Goal: Information Seeking & Learning: Learn about a topic

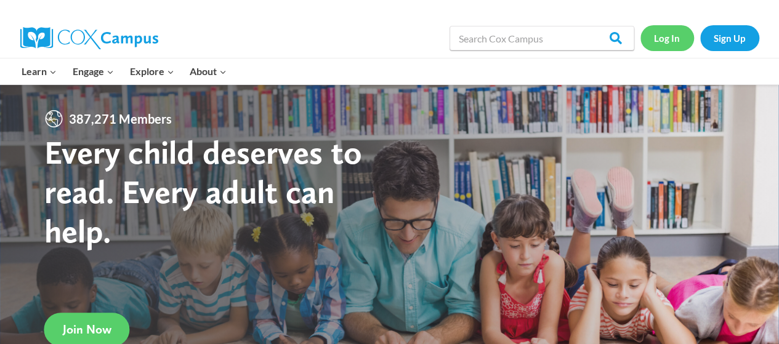
click at [678, 34] on link "Log In" at bounding box center [668, 37] width 54 height 25
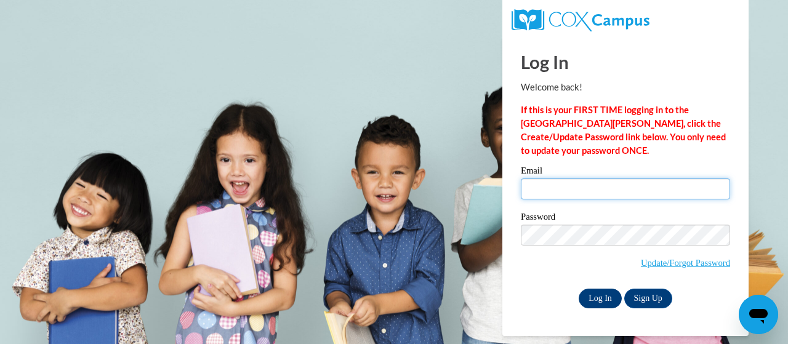
type input "wevans10@student.clayton.edu"
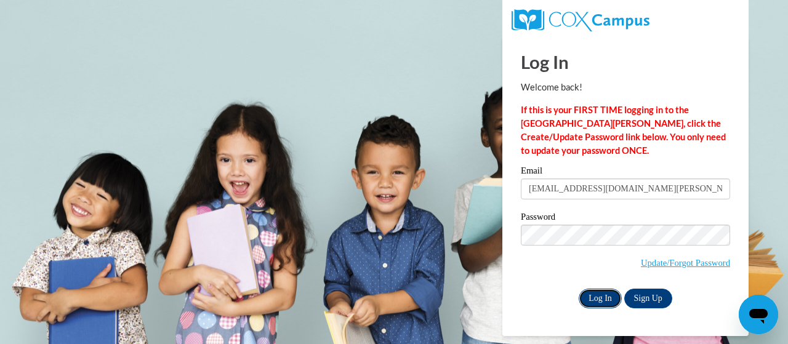
click at [613, 295] on input "Log In" at bounding box center [600, 299] width 43 height 20
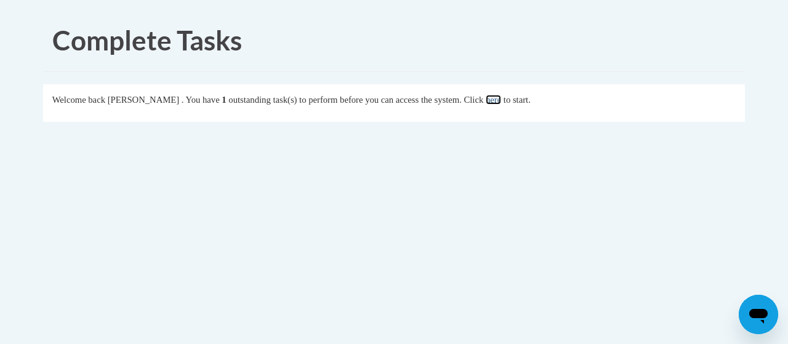
click at [501, 101] on link "here" at bounding box center [493, 100] width 15 height 10
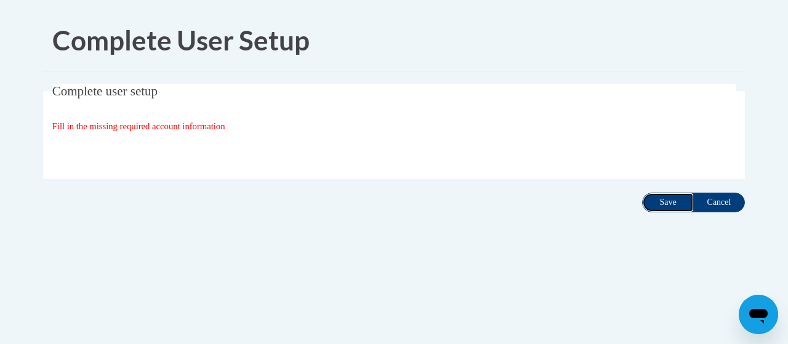
click at [682, 204] on input "Save" at bounding box center [668, 203] width 52 height 20
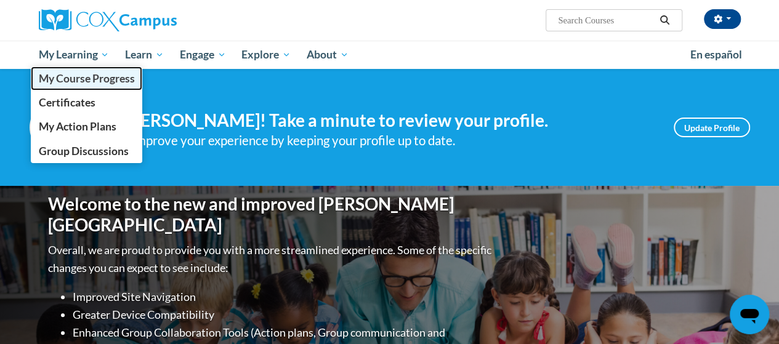
click at [73, 74] on span "My Course Progress" at bounding box center [86, 78] width 96 height 13
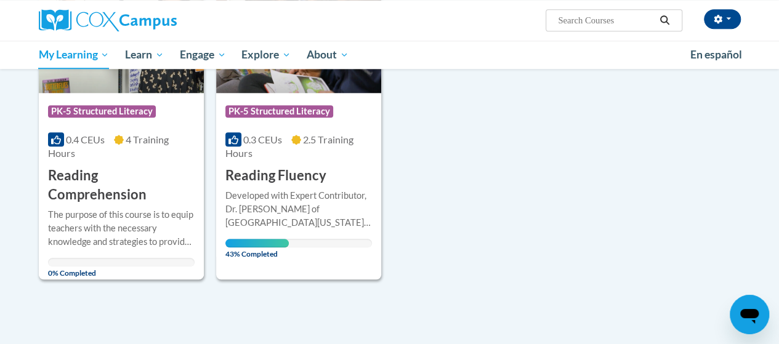
scroll to position [594, 0]
click at [309, 217] on div "Developed with Expert Contributor, Dr. Laura Rhinehart of University California…" at bounding box center [298, 208] width 147 height 41
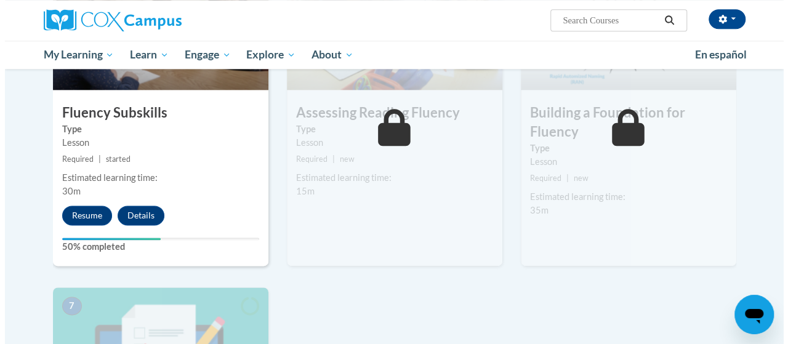
scroll to position [695, 0]
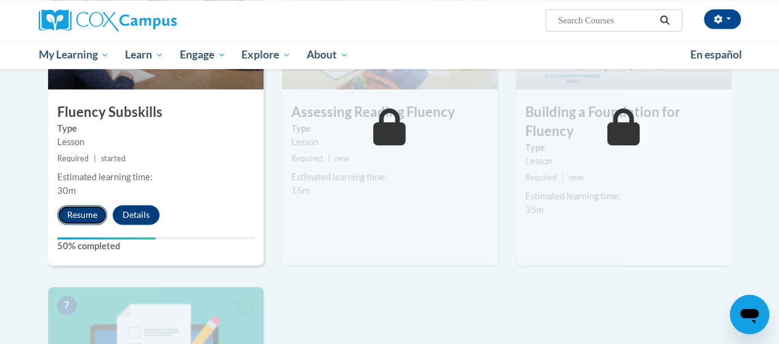
click at [87, 217] on button "Resume" at bounding box center [82, 215] width 50 height 20
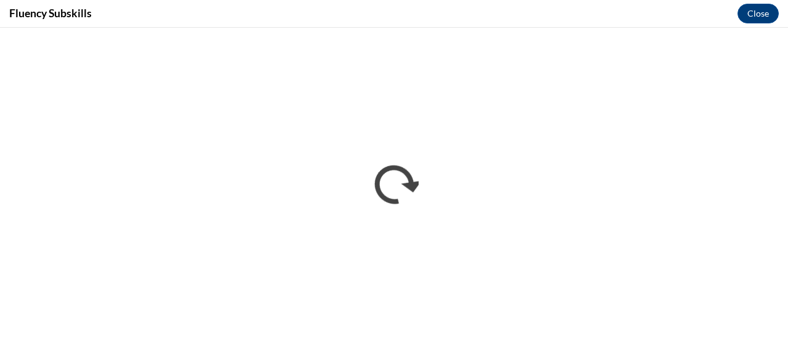
scroll to position [0, 0]
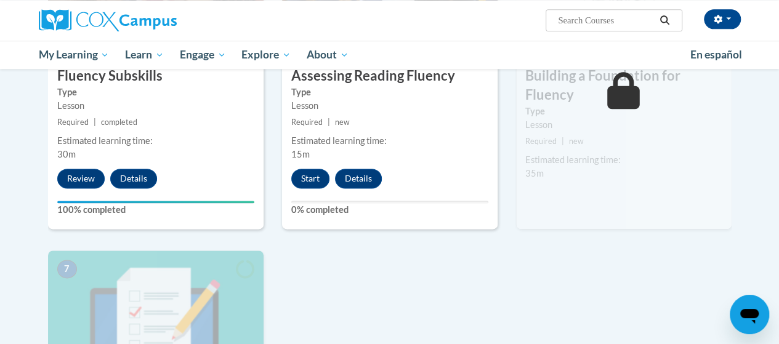
scroll to position [732, 0]
click at [303, 175] on button "Start" at bounding box center [310, 178] width 38 height 20
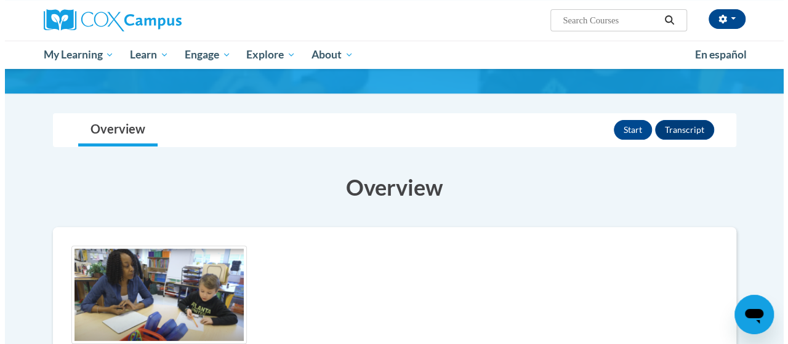
scroll to position [70, 0]
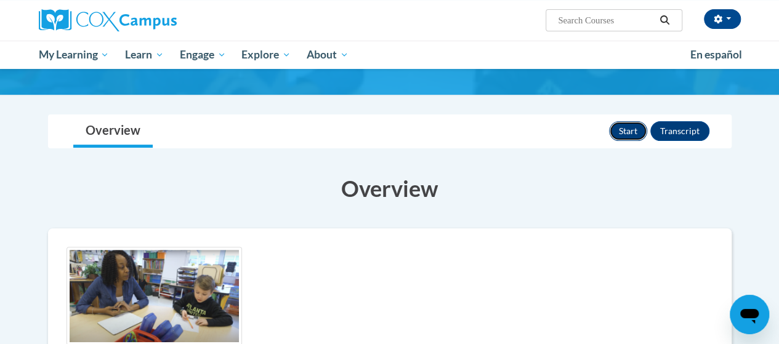
click at [628, 126] on button "Start" at bounding box center [628, 131] width 38 height 20
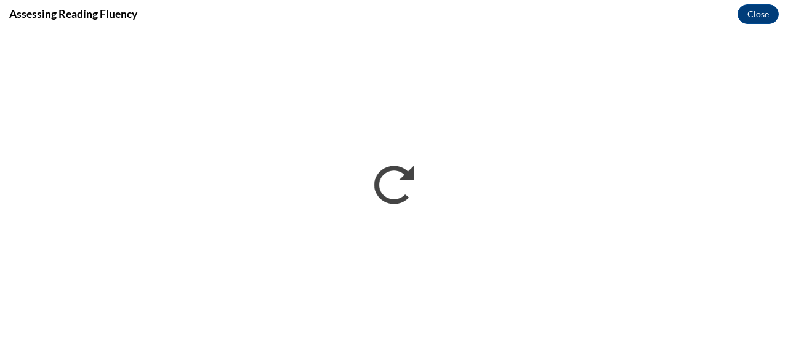
scroll to position [0, 0]
